Goal: Task Accomplishment & Management: Manage account settings

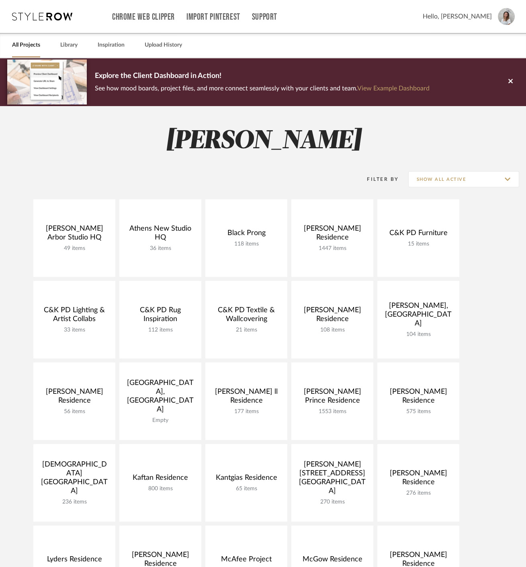
click at [423, 14] on div "Chrome Web Clipper Import Pinterest Support" at bounding box center [267, 16] width 311 height 33
click at [459, 15] on span "Hello, [PERSON_NAME]" at bounding box center [457, 17] width 69 height 10
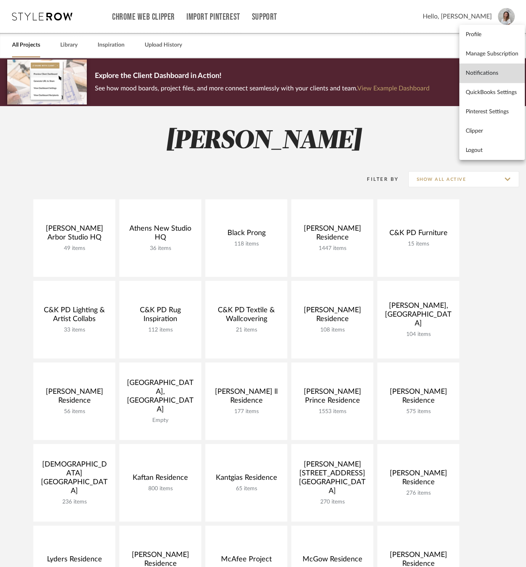
click at [509, 70] on span "Notifications" at bounding box center [492, 73] width 53 height 7
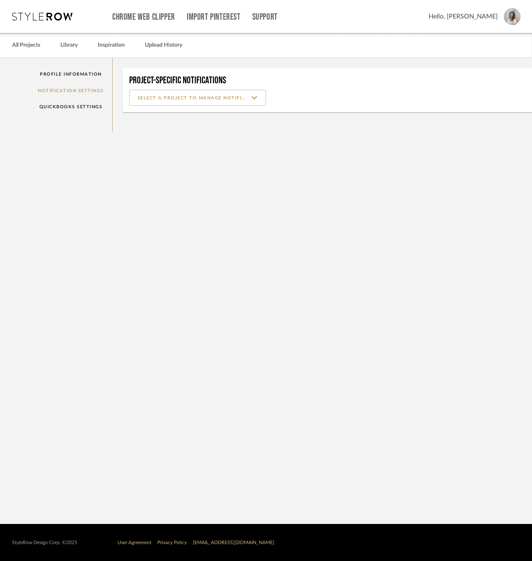
click at [177, 99] on input at bounding box center [197, 98] width 137 height 16
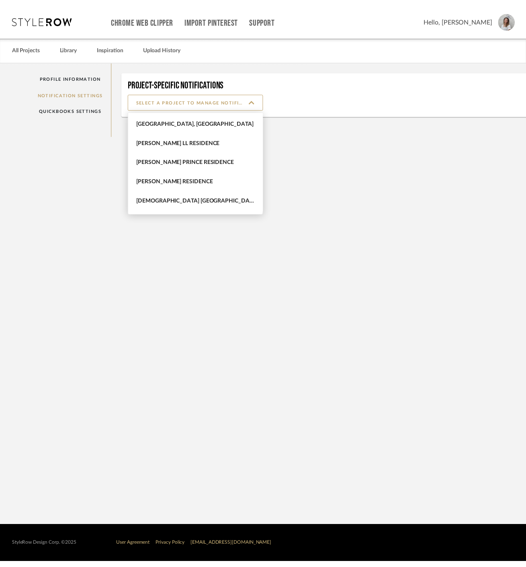
scroll to position [268, 0]
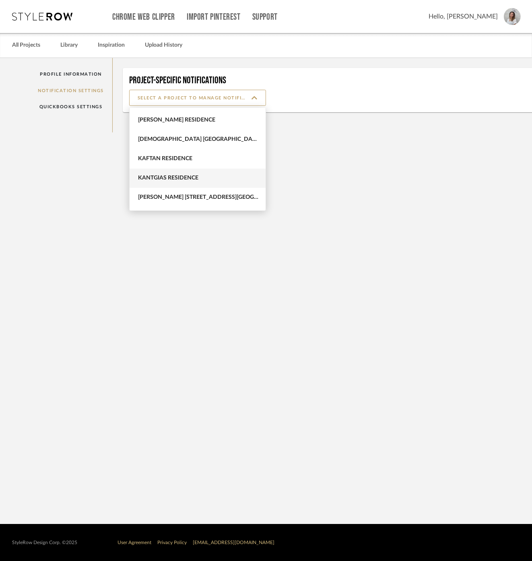
click at [178, 172] on span "Kantgias Residence" at bounding box center [197, 177] width 136 height 19
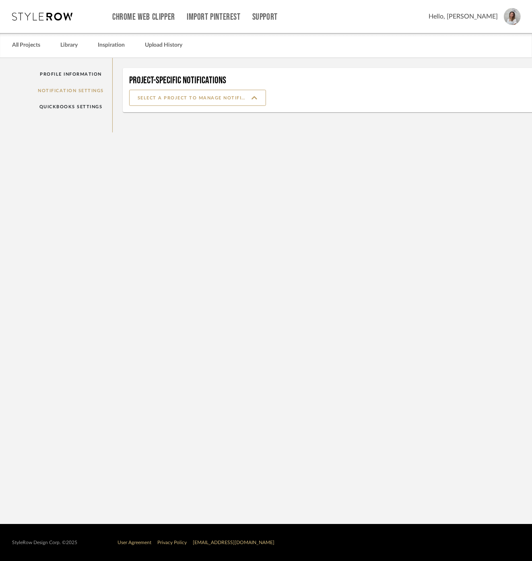
type input "Kantgias Residence"
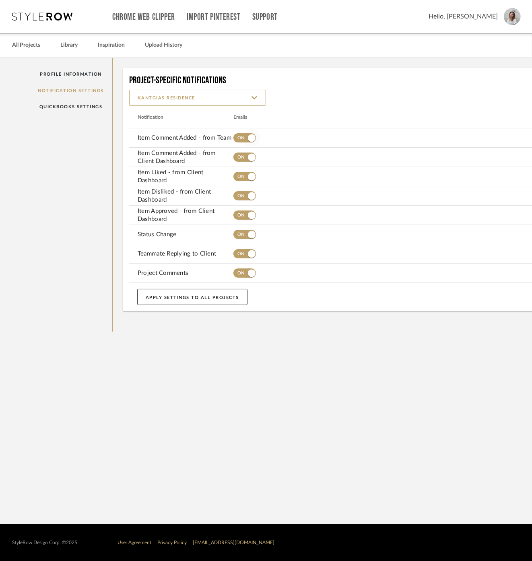
click at [234, 135] on span "button" at bounding box center [244, 137] width 23 height 9
click at [234, 158] on span "button" at bounding box center [244, 156] width 23 height 9
click at [234, 173] on span "button" at bounding box center [244, 176] width 23 height 9
click at [238, 195] on span "button" at bounding box center [244, 195] width 23 height 9
click at [240, 212] on span "button" at bounding box center [244, 214] width 23 height 9
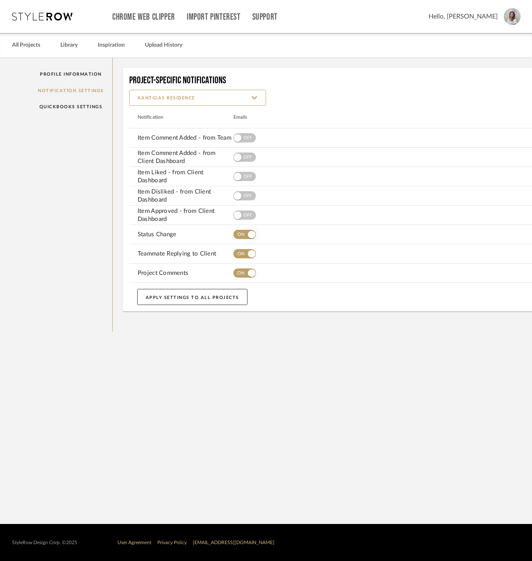
click at [240, 236] on span "button" at bounding box center [244, 234] width 23 height 9
click at [240, 253] on span "button" at bounding box center [244, 253] width 23 height 9
click at [242, 274] on span "button" at bounding box center [251, 273] width 18 height 18
drag, startPoint x: 304, startPoint y: 342, endPoint x: 310, endPoint y: 331, distance: 12.1
click at [304, 342] on notification-settings "Profile Information Notification Settings QuickBooks Settings Project-Specific …" at bounding box center [289, 291] width 579 height 466
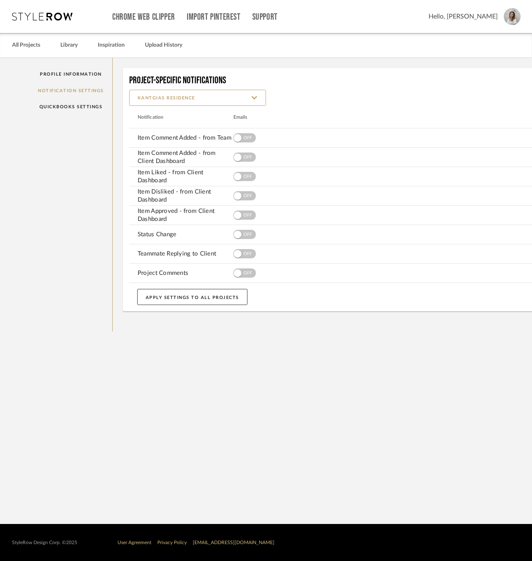
click at [34, 11] on div "Chrome Web Clipper Import Pinterest Support All Projects Library Inspiration Up…" at bounding box center [266, 16] width 508 height 33
click at [46, 13] on icon at bounding box center [42, 16] width 60 height 8
